Goal: Information Seeking & Learning: Find specific fact

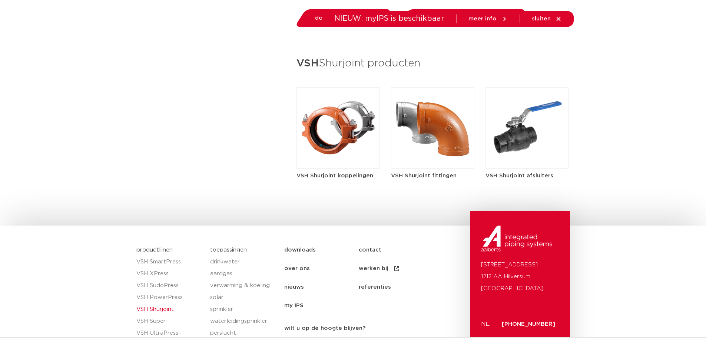
click at [339, 116] on img at bounding box center [338, 128] width 83 height 82
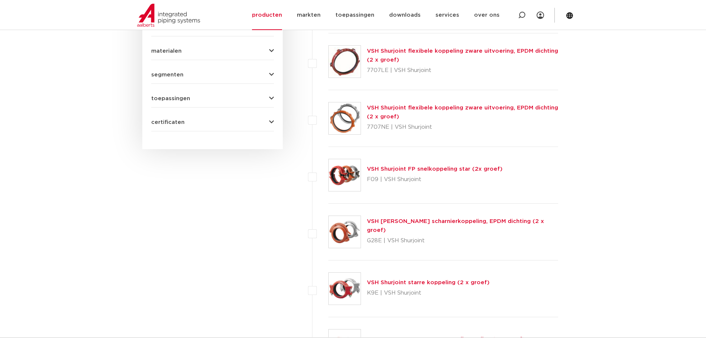
scroll to position [445, 0]
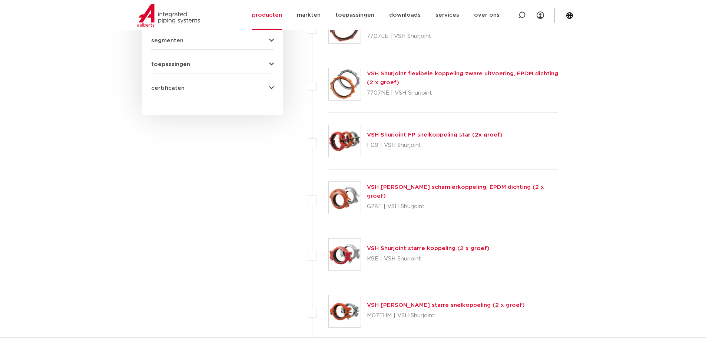
click at [386, 248] on link "VSH Shurjoint starre koppeling (2 x groef)" at bounding box center [428, 248] width 123 height 6
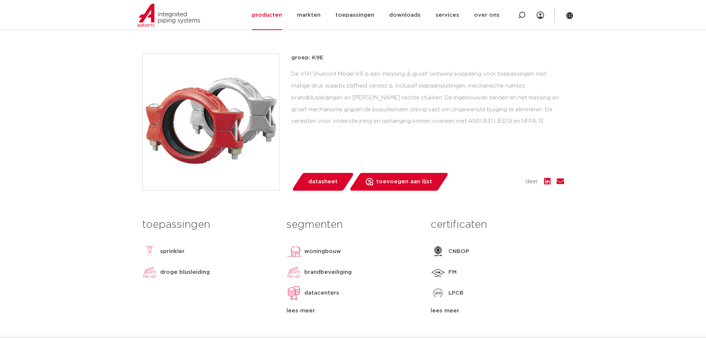
scroll to position [111, 0]
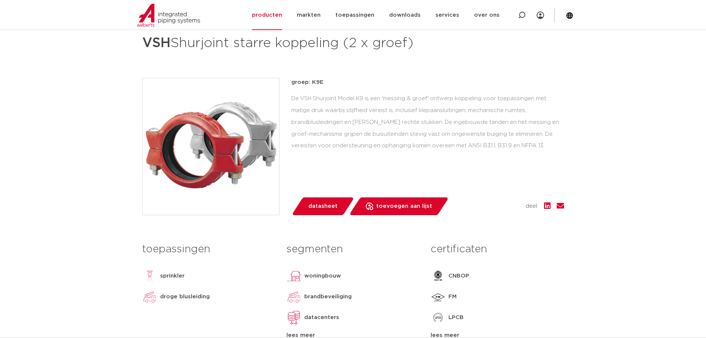
drag, startPoint x: 59, startPoint y: 149, endPoint x: 93, endPoint y: 136, distance: 37.3
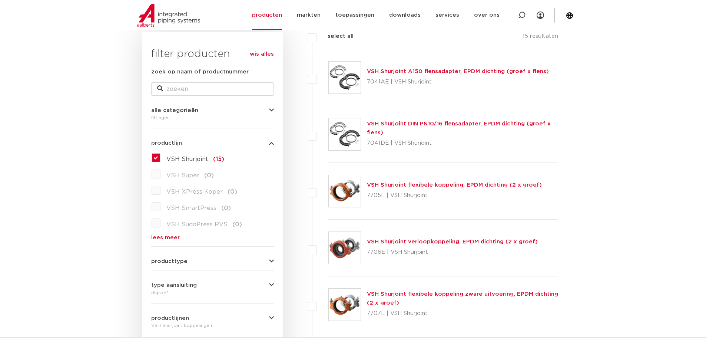
scroll to position [74, 0]
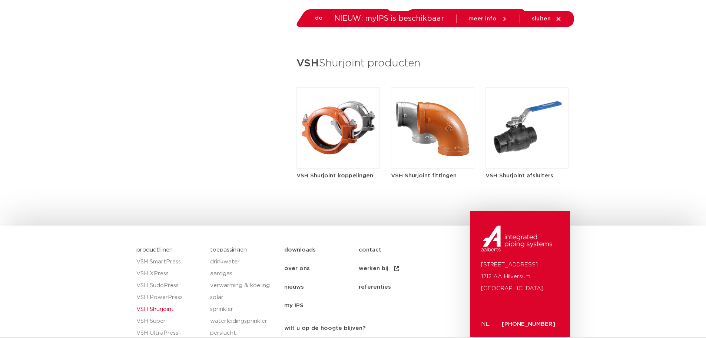
click at [427, 125] on img at bounding box center [432, 128] width 83 height 82
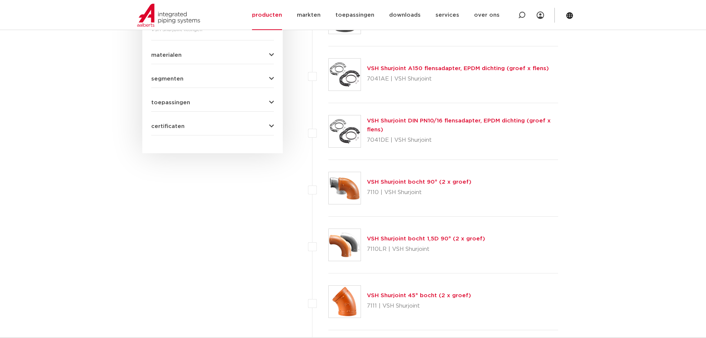
scroll to position [408, 0]
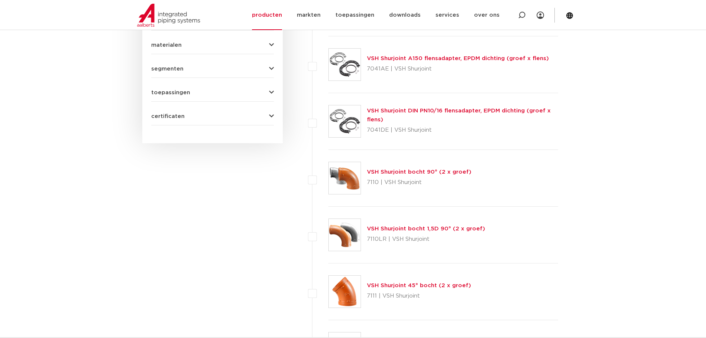
click at [382, 168] on div "VSH Shurjoint bocht 90° (2 x groef) 7110 | VSH Shurjoint" at bounding box center [419, 178] width 105 height 21
click at [376, 169] on link "VSH Shurjoint bocht 90° (2 x groef)" at bounding box center [419, 172] width 105 height 6
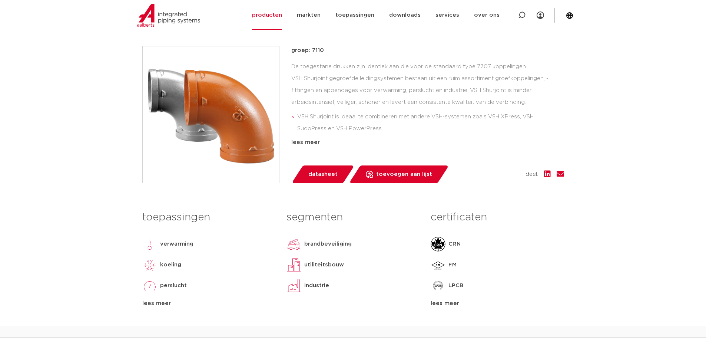
scroll to position [148, 0]
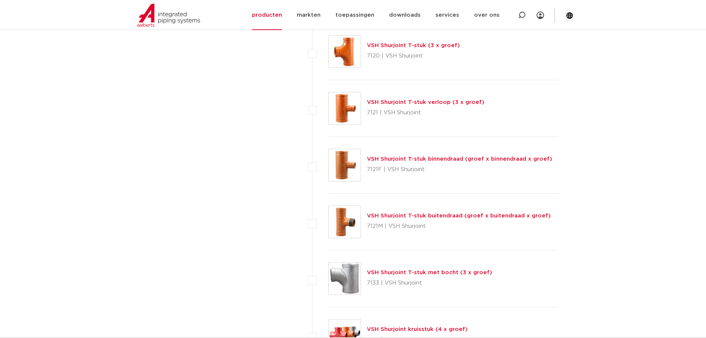
scroll to position [858, 0]
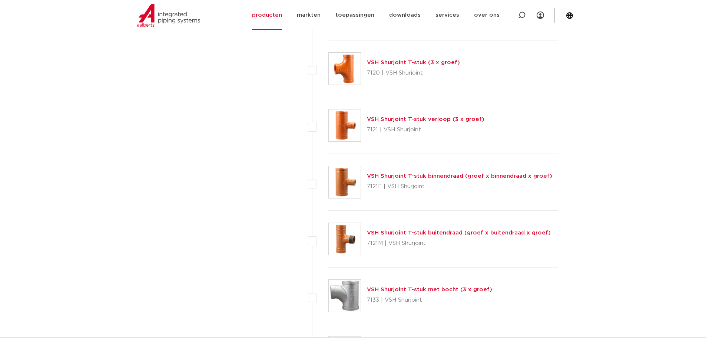
click at [376, 176] on link "VSH Shurjoint T-stuk binnendraad (groef x binnendraad x groef)" at bounding box center [459, 176] width 185 height 6
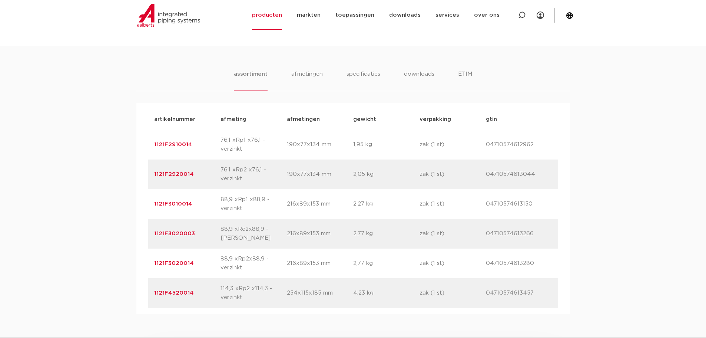
scroll to position [445, 0]
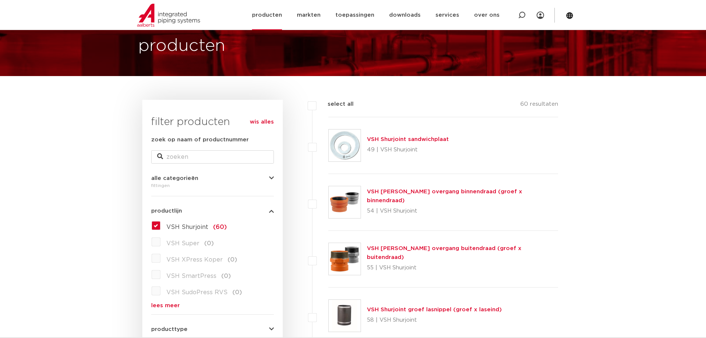
scroll to position [42, 0]
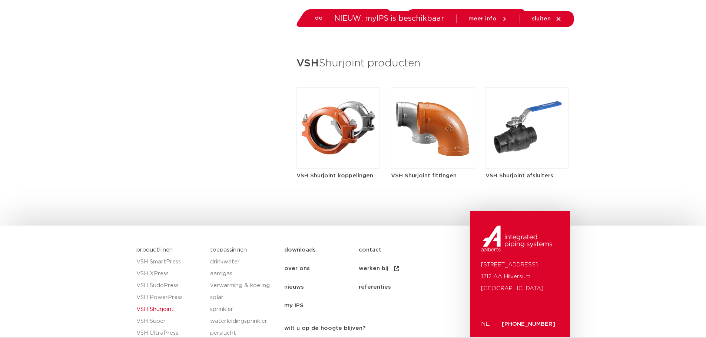
click at [403, 175] on h5 "VSH Shurjoint fittingen" at bounding box center [432, 176] width 83 height 8
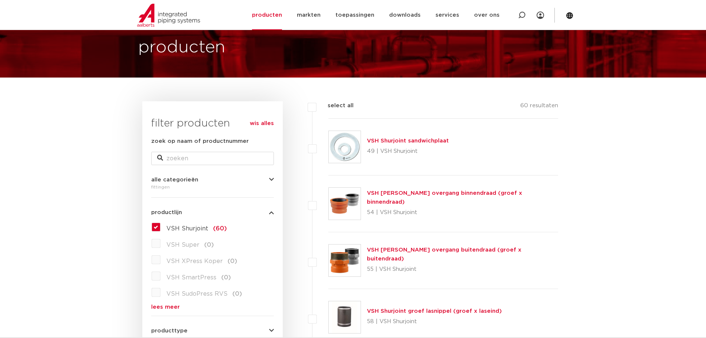
click at [400, 196] on link "VSH [PERSON_NAME] overgang binnendraad (groef x binnendraad)" at bounding box center [444, 197] width 155 height 14
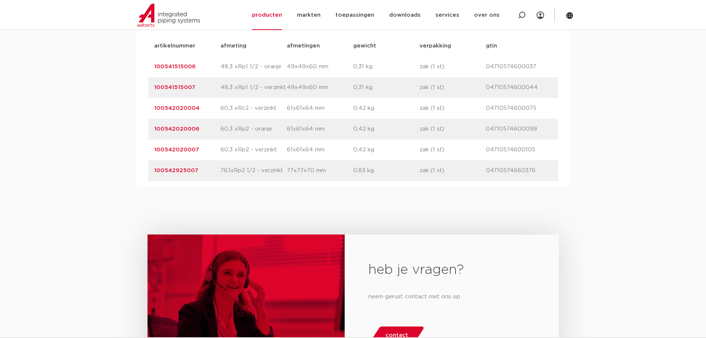
scroll to position [482, 0]
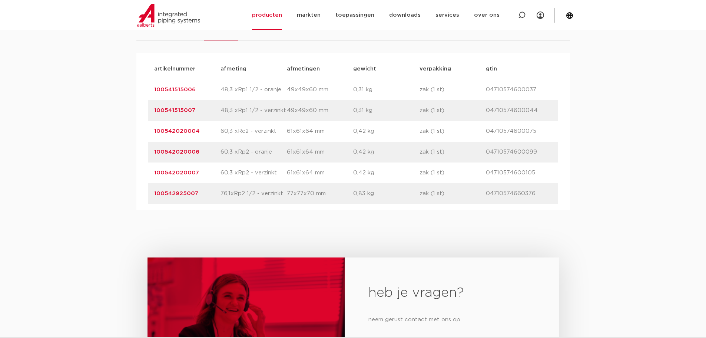
drag, startPoint x: 241, startPoint y: 192, endPoint x: 253, endPoint y: 193, distance: 12.3
click at [253, 193] on p "76,1xRp2 1/2 - verzinkt" at bounding box center [254, 193] width 66 height 9
drag, startPoint x: 198, startPoint y: 193, endPoint x: 153, endPoint y: 191, distance: 44.5
click at [153, 191] on div "artikelnummer 100542925007 afmeting 76,1xRp2 1/2 - verzinkt [GEOGRAPHIC_DATA] 7…" at bounding box center [353, 193] width 410 height 21
copy link "100542925007"
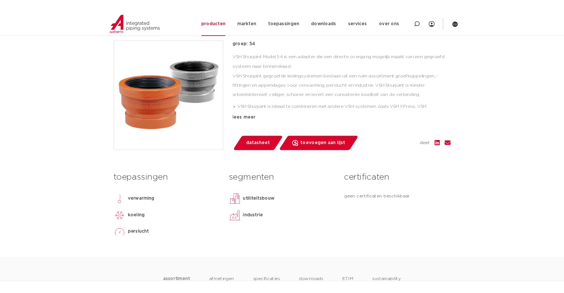
scroll to position [171, 0]
